Goal: Download file/media

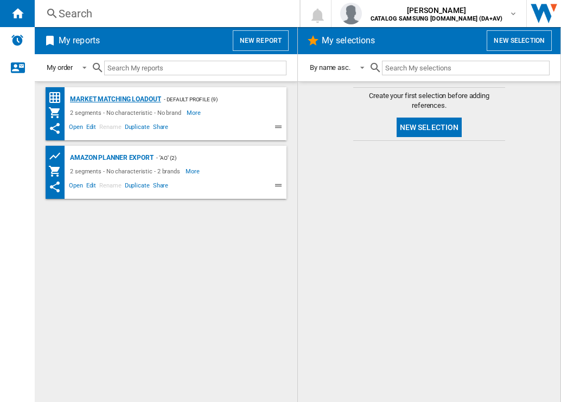
click at [135, 99] on div "Market Matching Loadout" at bounding box center [114, 100] width 94 height 14
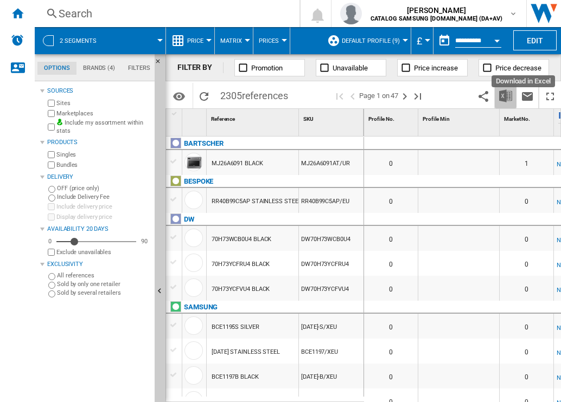
click at [511, 87] on button "Download in Excel" at bounding box center [506, 95] width 22 height 25
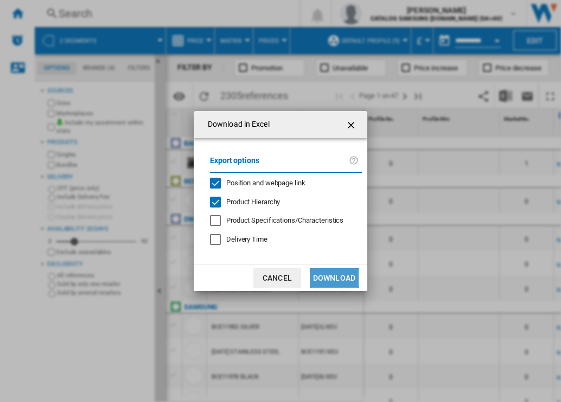
click at [333, 278] on button "Download" at bounding box center [334, 278] width 49 height 20
